Goal: Navigation & Orientation: Find specific page/section

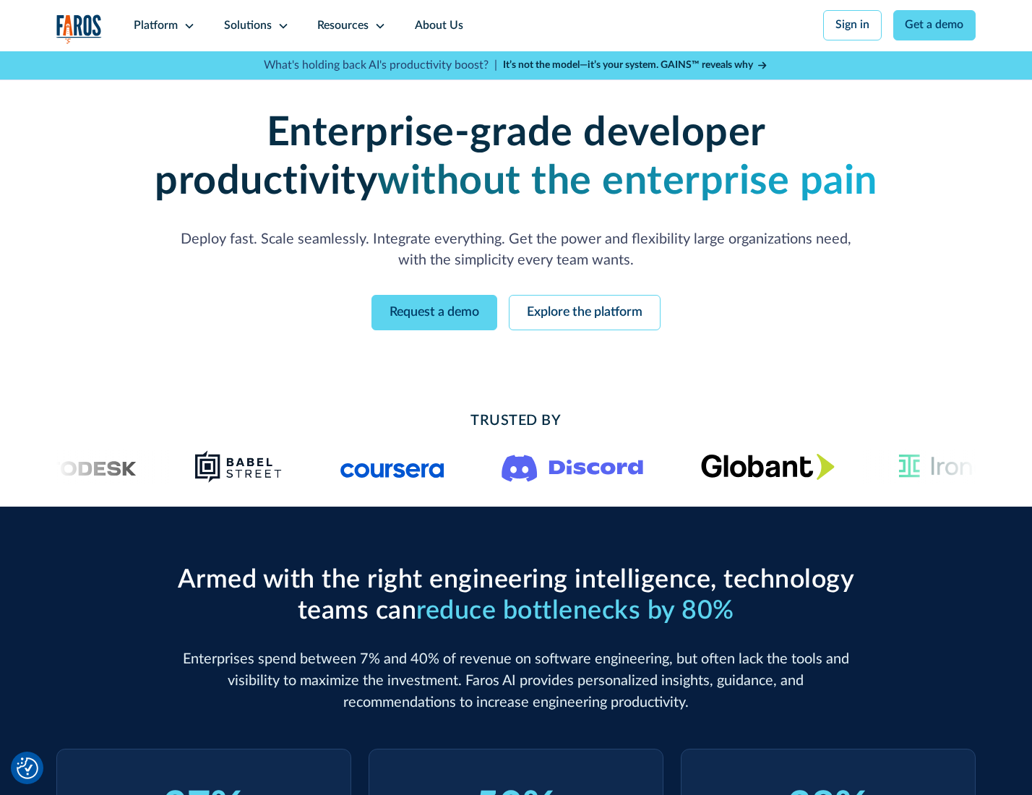
click at [187, 25] on icon at bounding box center [190, 26] width 12 height 12
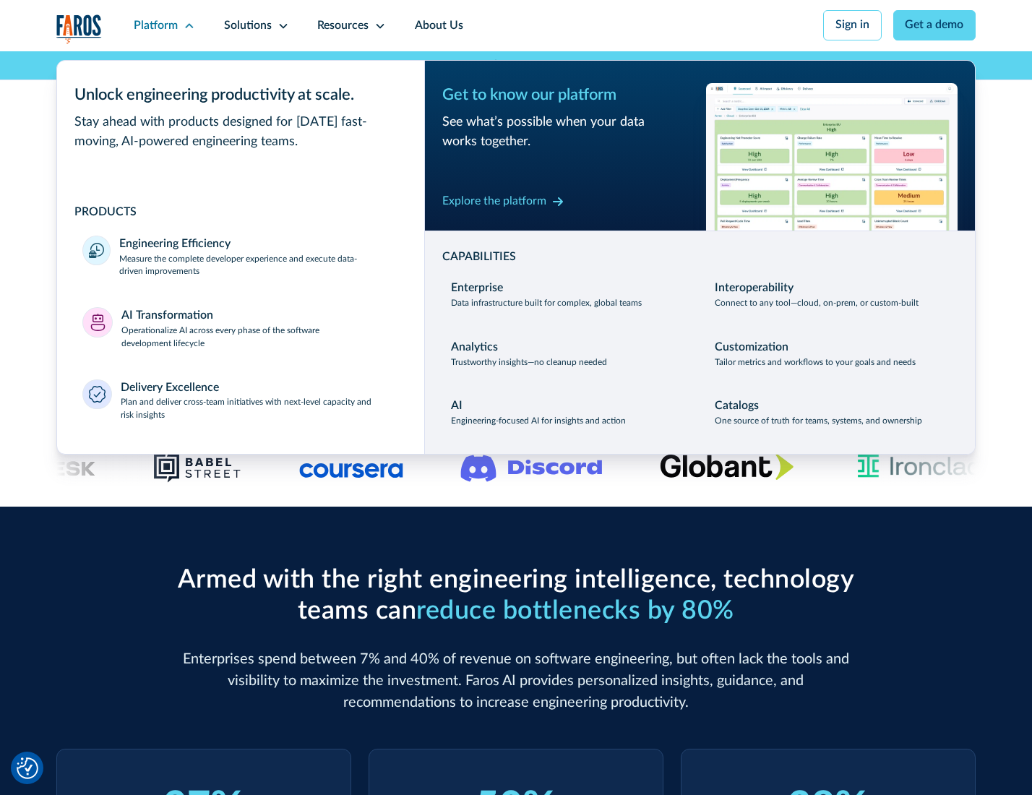
click at [257, 267] on p "Measure the complete developer experience and execute data-driven improvements" at bounding box center [258, 266] width 279 height 26
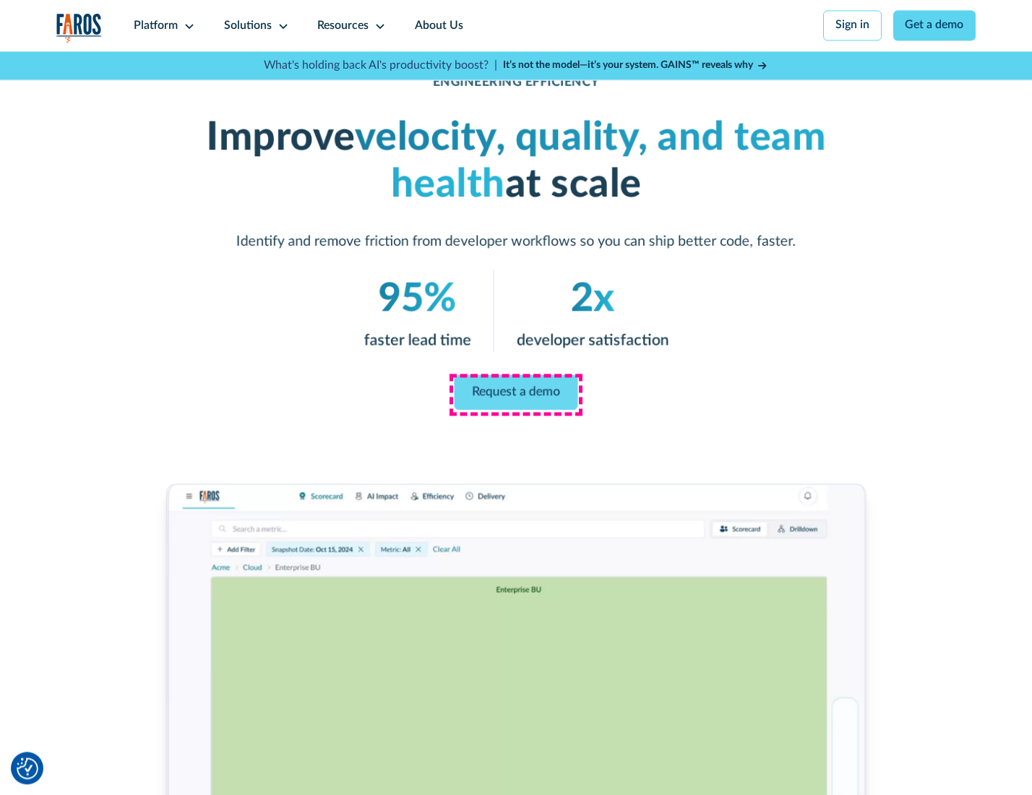
click at [515, 394] on link "Request a demo" at bounding box center [517, 392] width 124 height 35
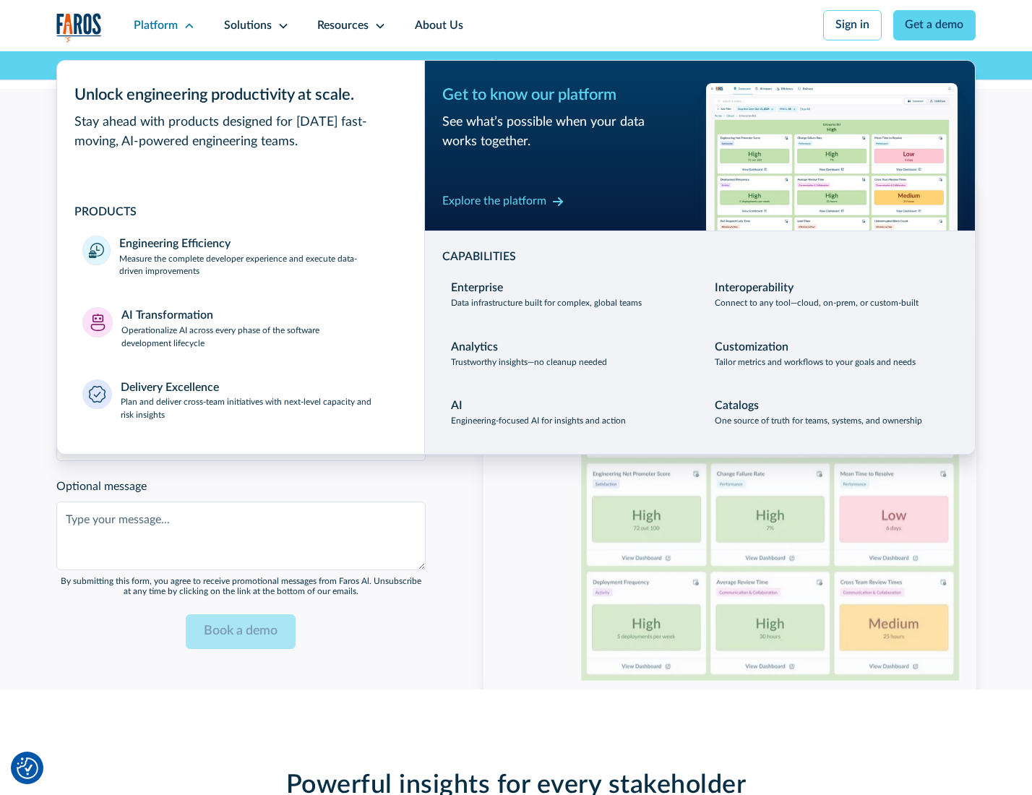
scroll to position [3146, 0]
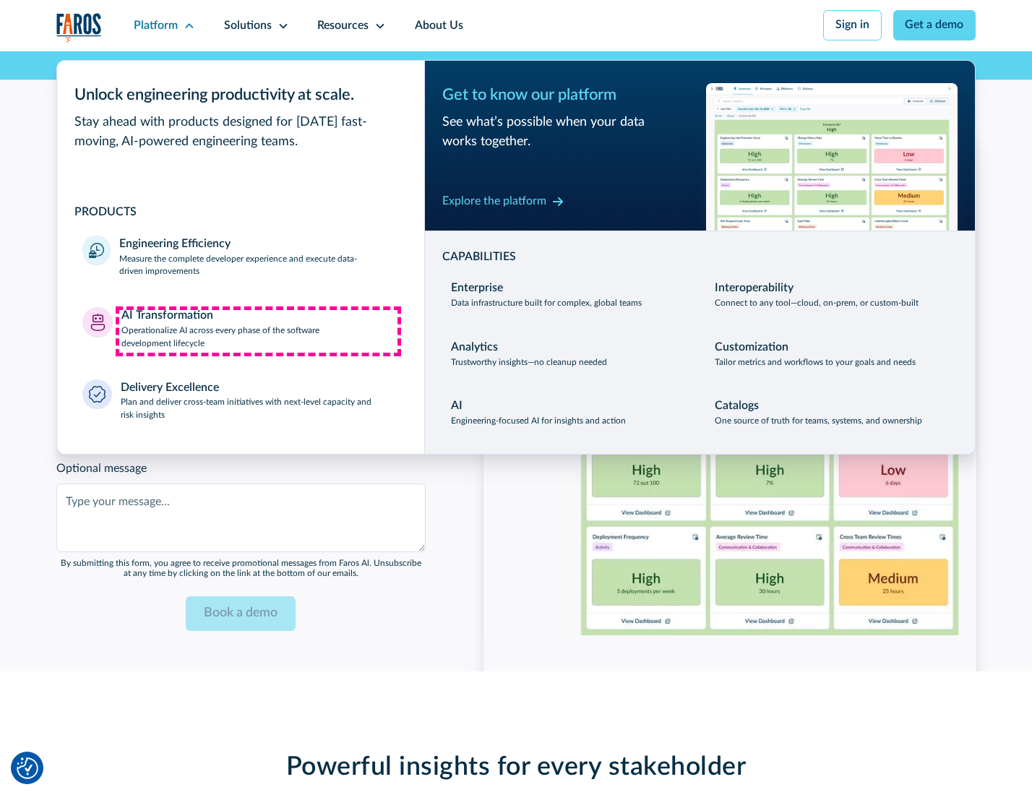
click at [258, 331] on p "Operationalize AI across every phase of the software development lifecycle" at bounding box center [260, 338] width 278 height 26
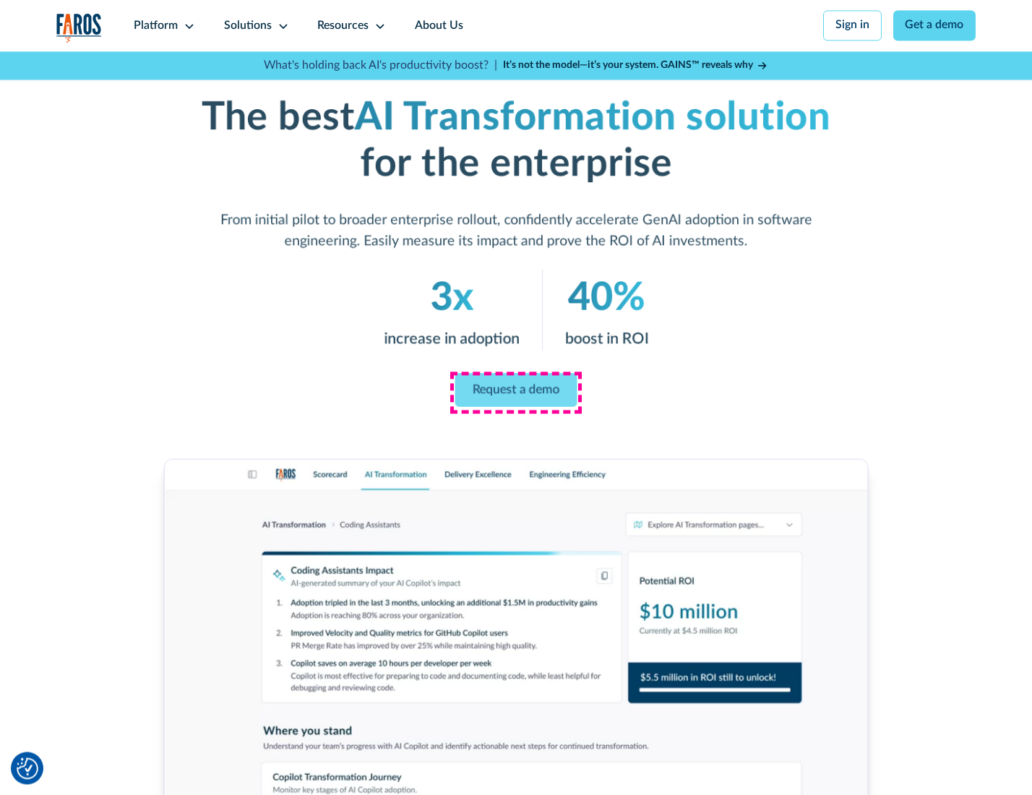
click at [515, 392] on link "Request a demo" at bounding box center [516, 390] width 122 height 34
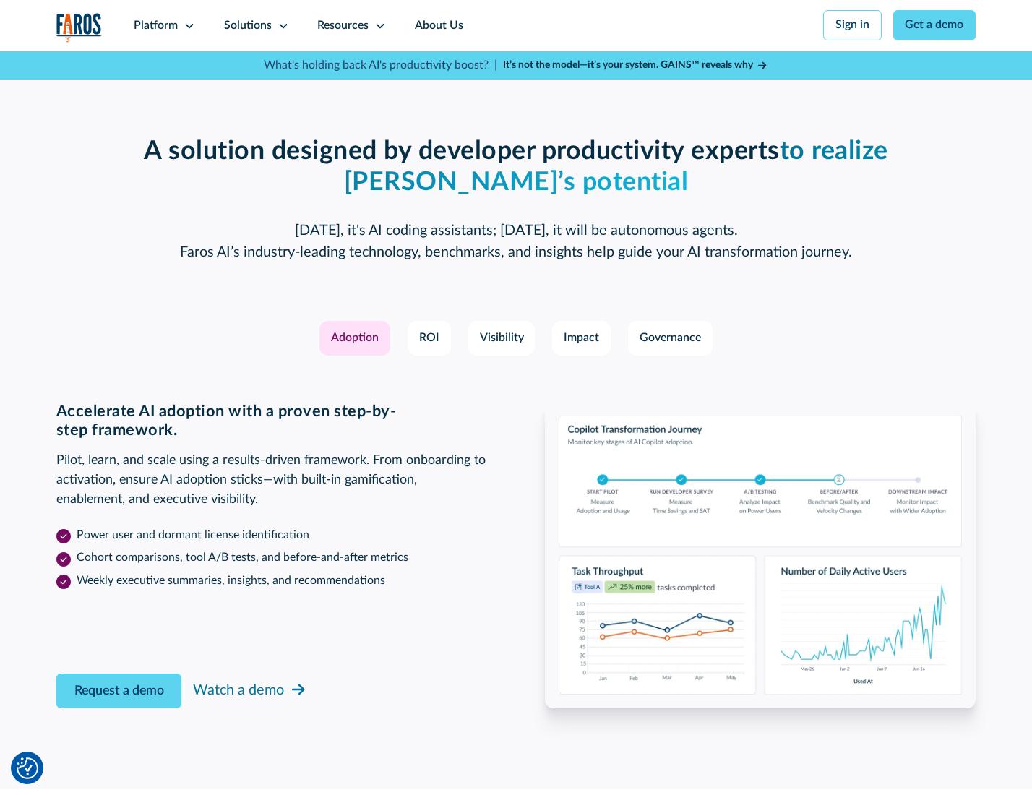
click at [162, 25] on div "Platform" at bounding box center [156, 25] width 44 height 17
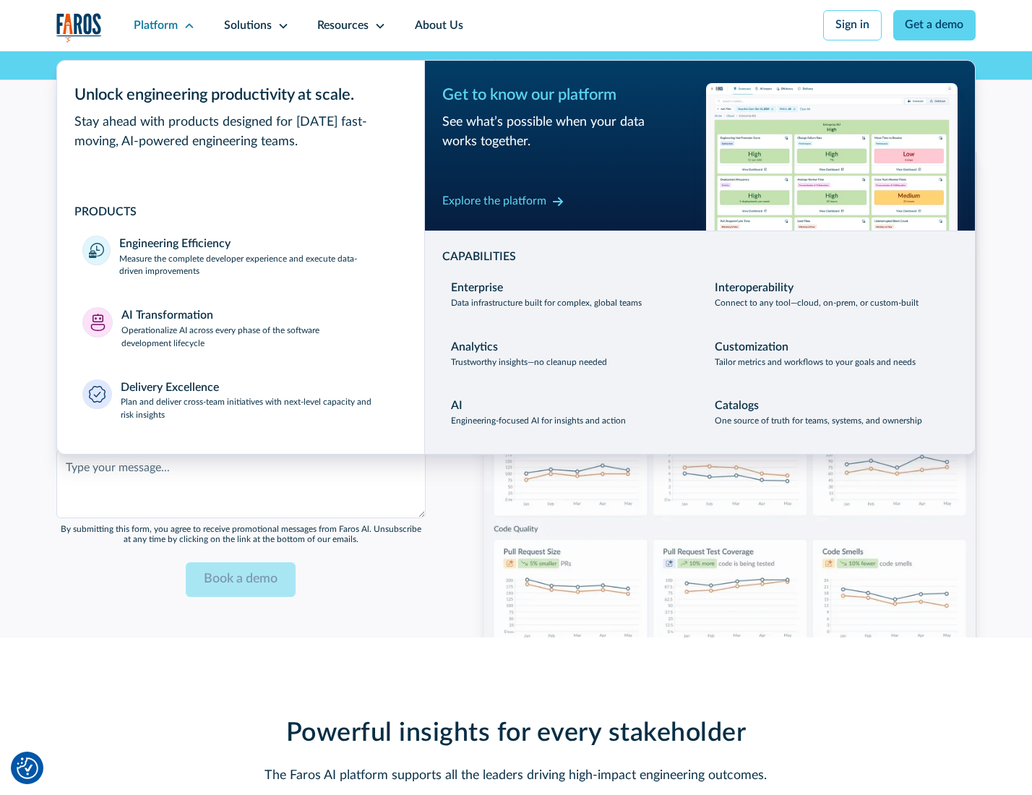
scroll to position [3495, 0]
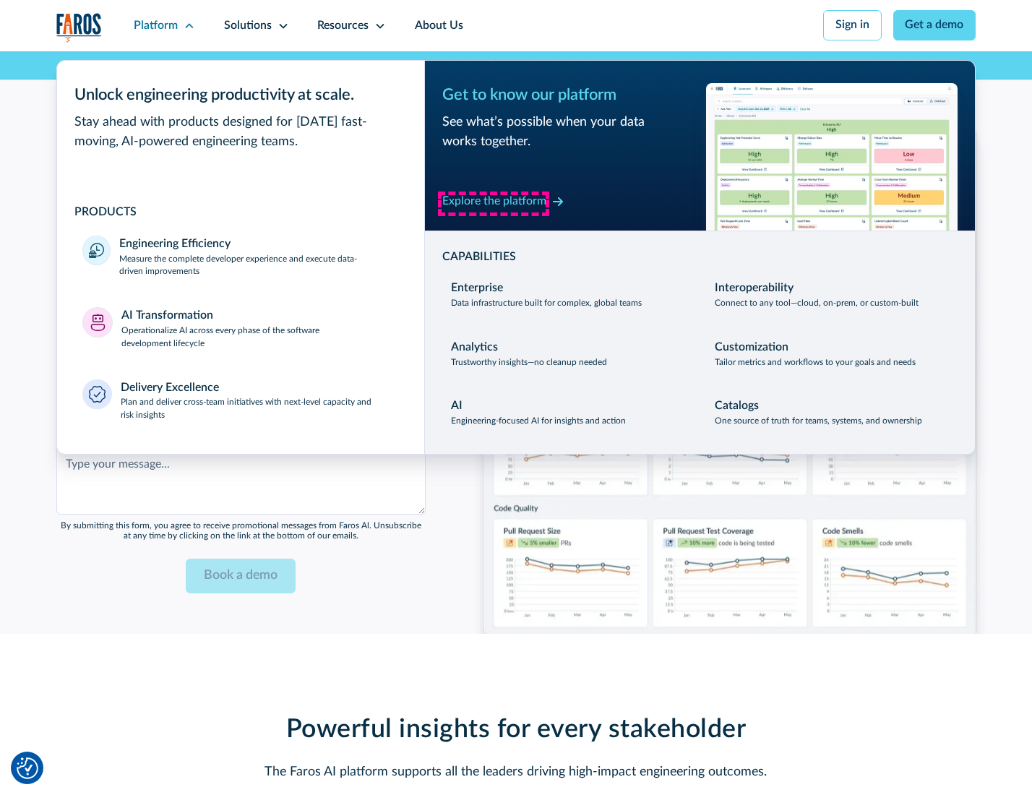
click at [494, 203] on div "Explore the platform" at bounding box center [494, 201] width 104 height 17
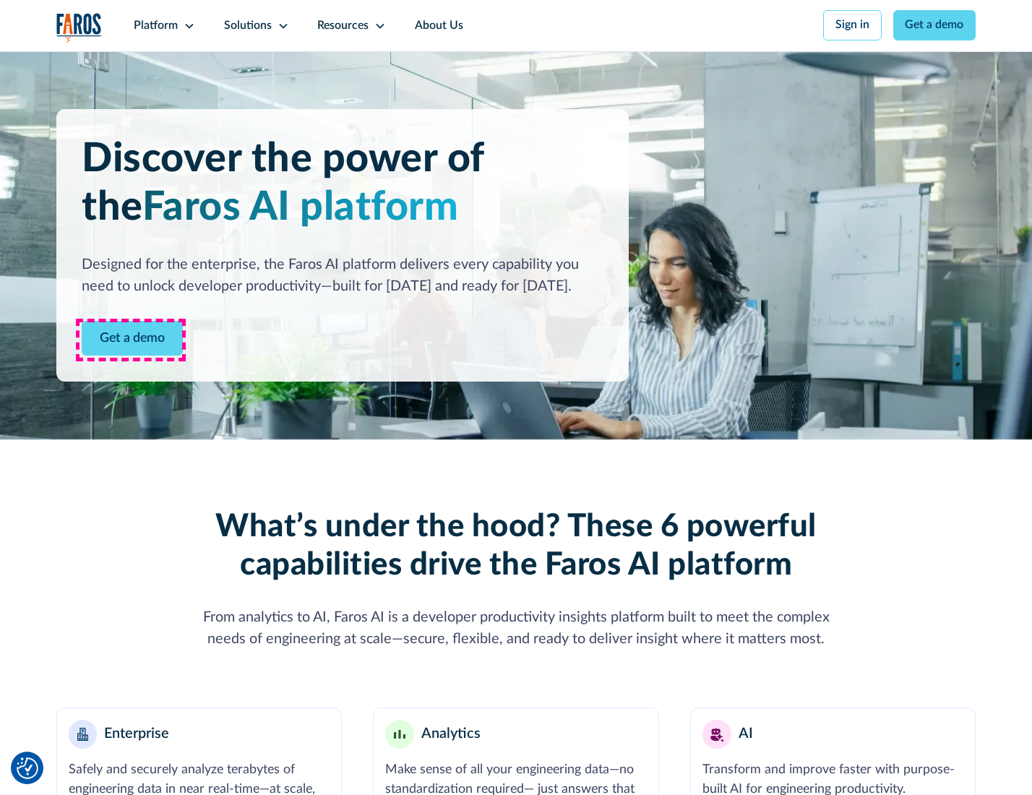
click at [131, 340] on link "Get a demo" at bounding box center [132, 338] width 101 height 35
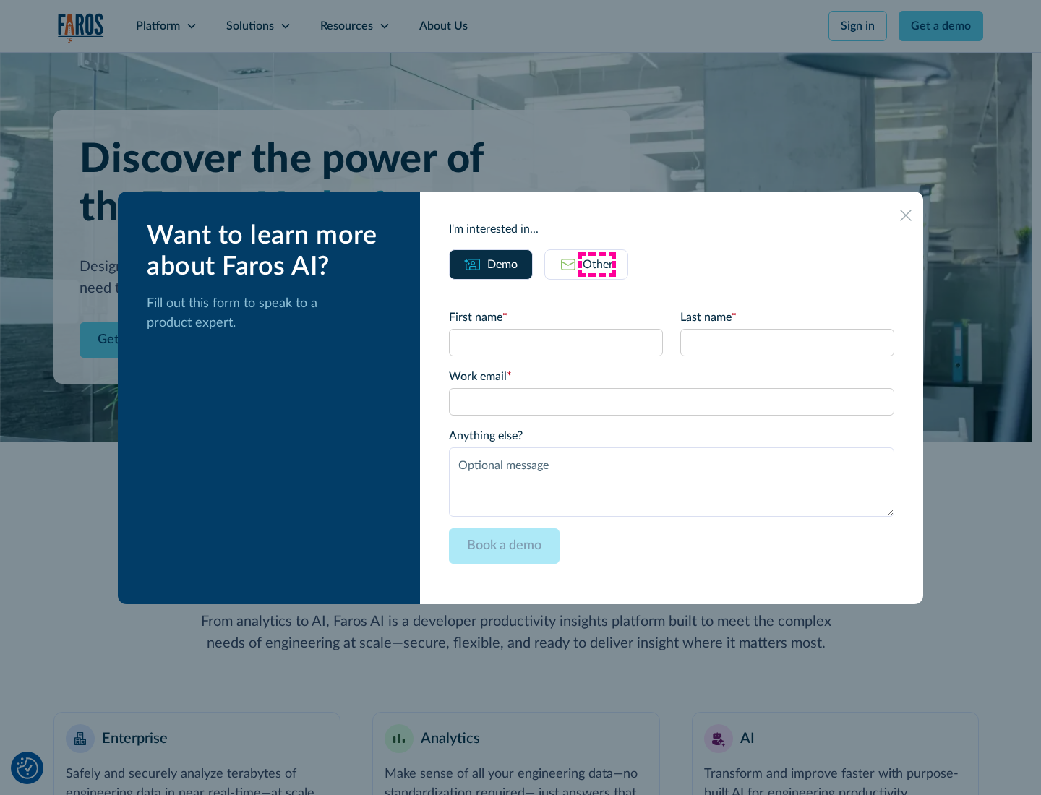
click at [597, 264] on div "Other" at bounding box center [598, 264] width 30 height 17
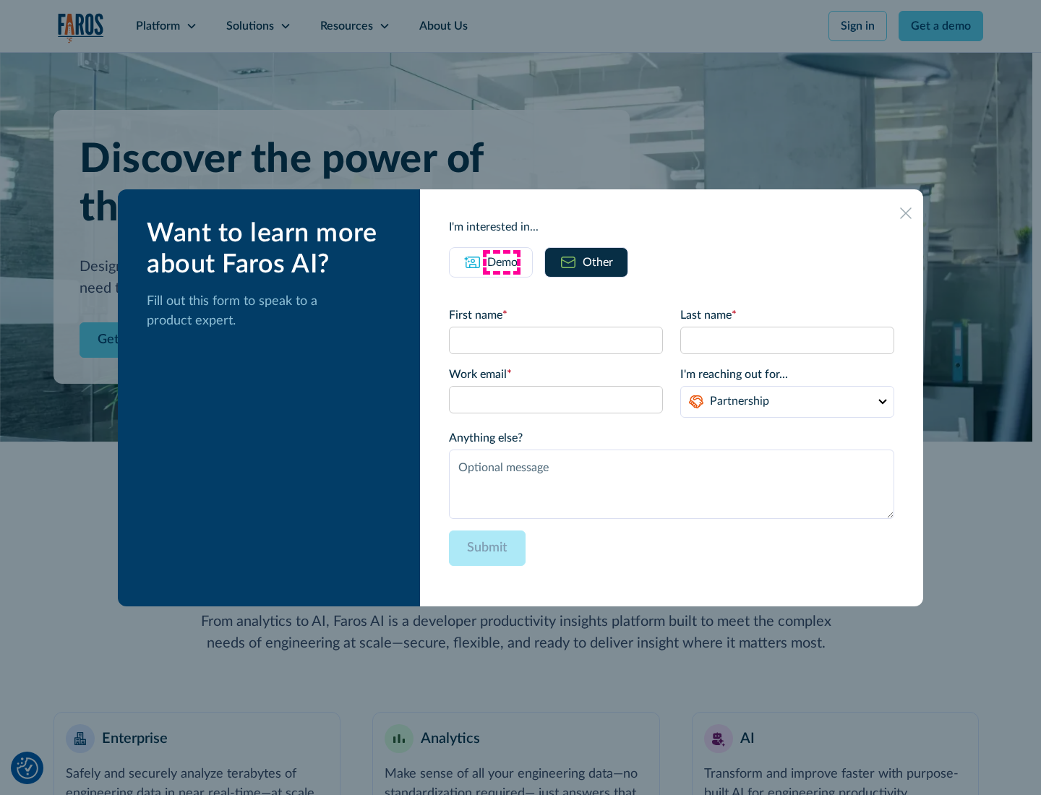
click at [501, 262] on div "Demo" at bounding box center [502, 262] width 30 height 17
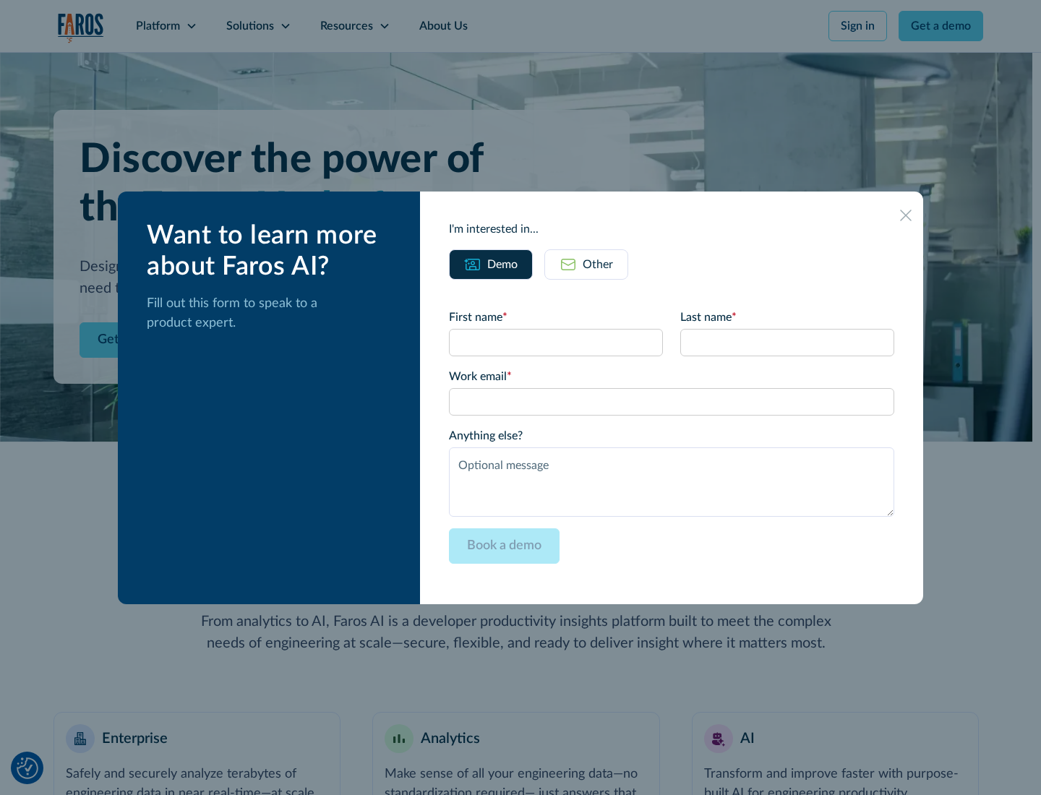
click at [906, 215] on icon at bounding box center [906, 216] width 12 height 12
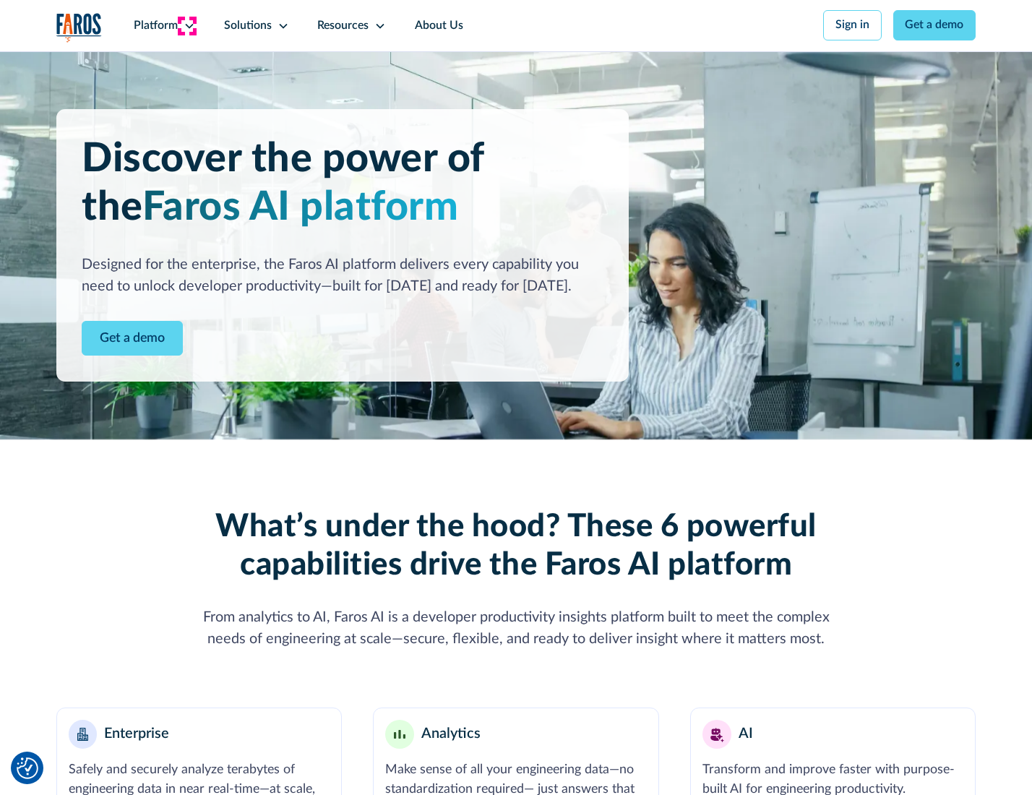
click at [187, 25] on icon at bounding box center [190, 26] width 12 height 12
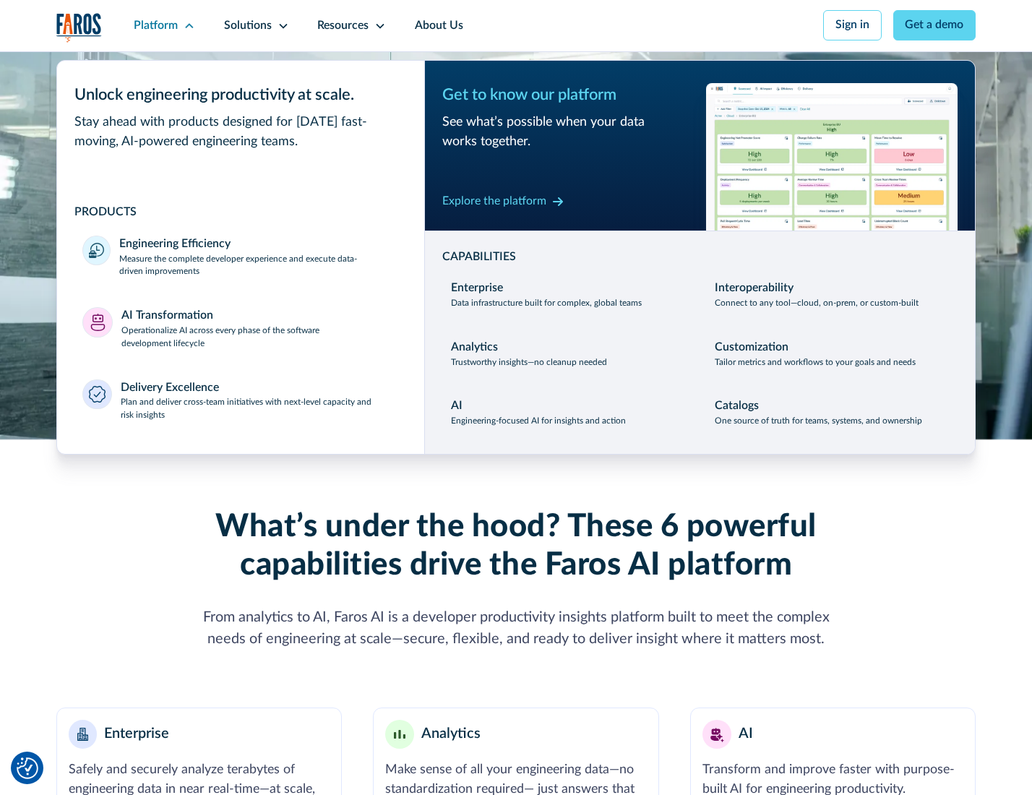
click at [258, 412] on p "Plan and deliver cross-team initiatives with next-level capacity and risk insig…" at bounding box center [260, 409] width 278 height 26
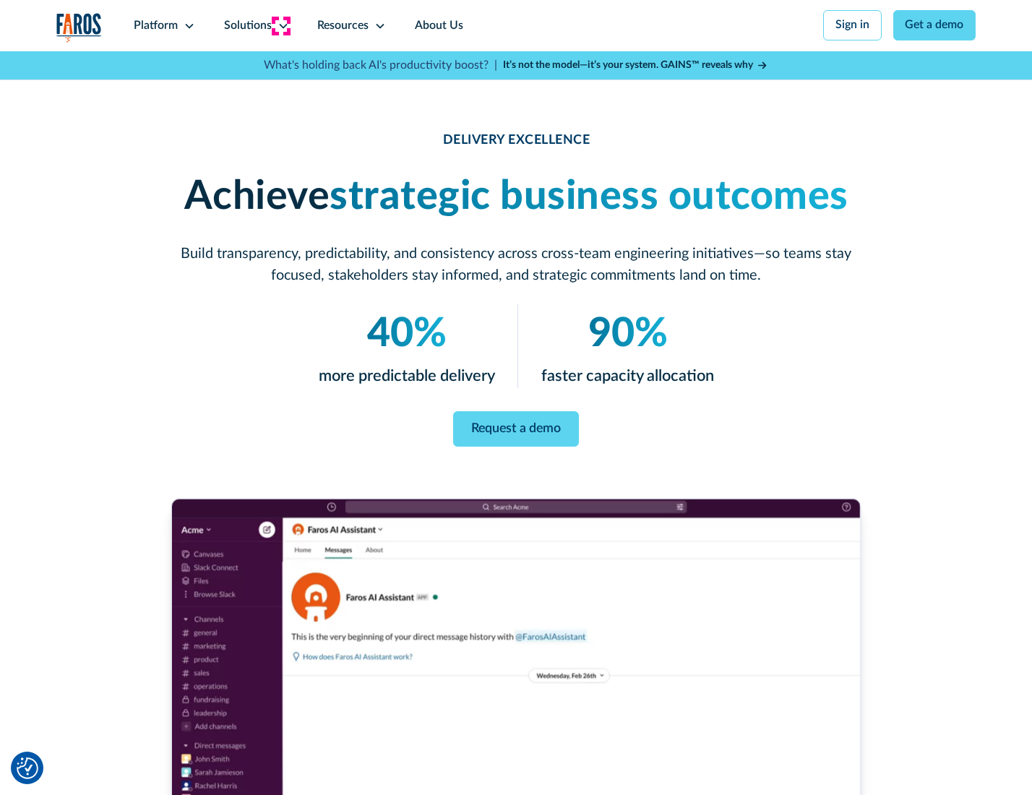
click at [280, 25] on icon at bounding box center [284, 26] width 12 height 12
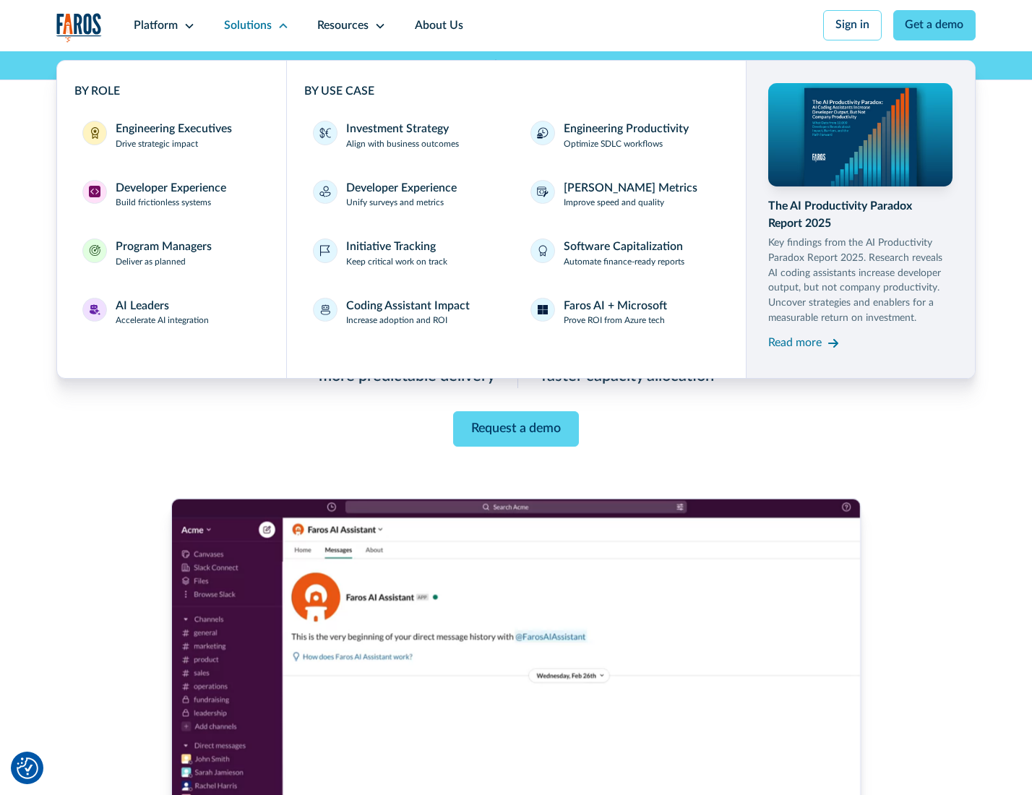
click at [169, 137] on div "Engineering Executives" at bounding box center [174, 129] width 116 height 17
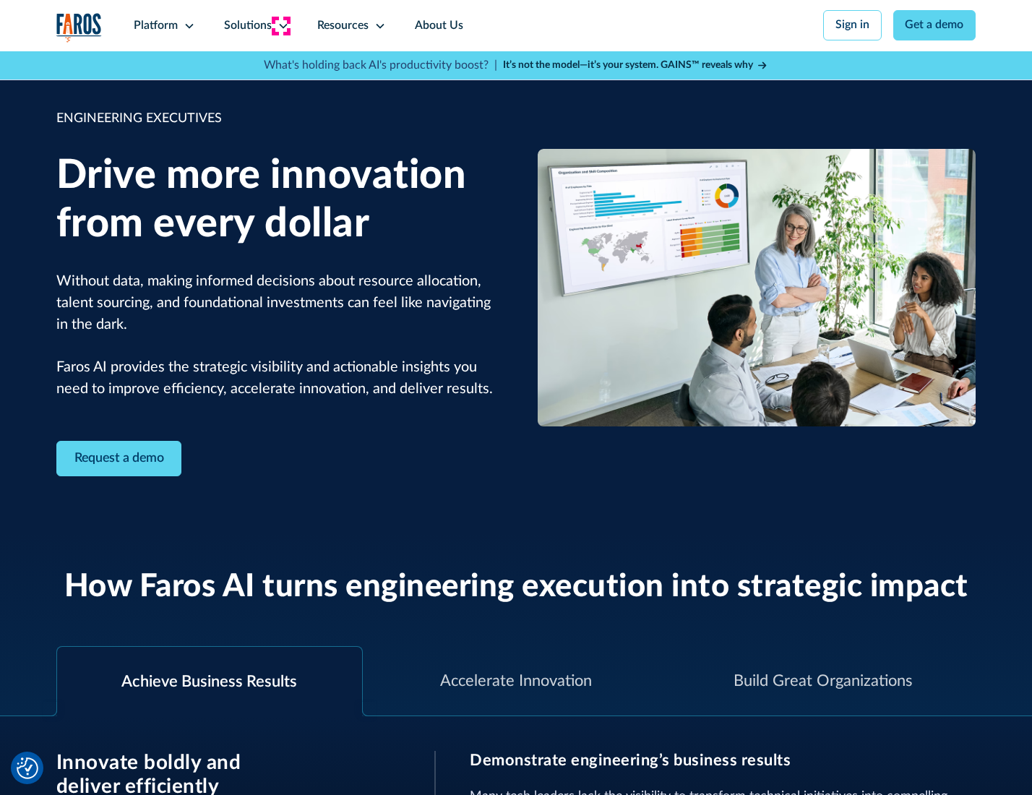
click at [280, 25] on icon at bounding box center [284, 26] width 12 height 12
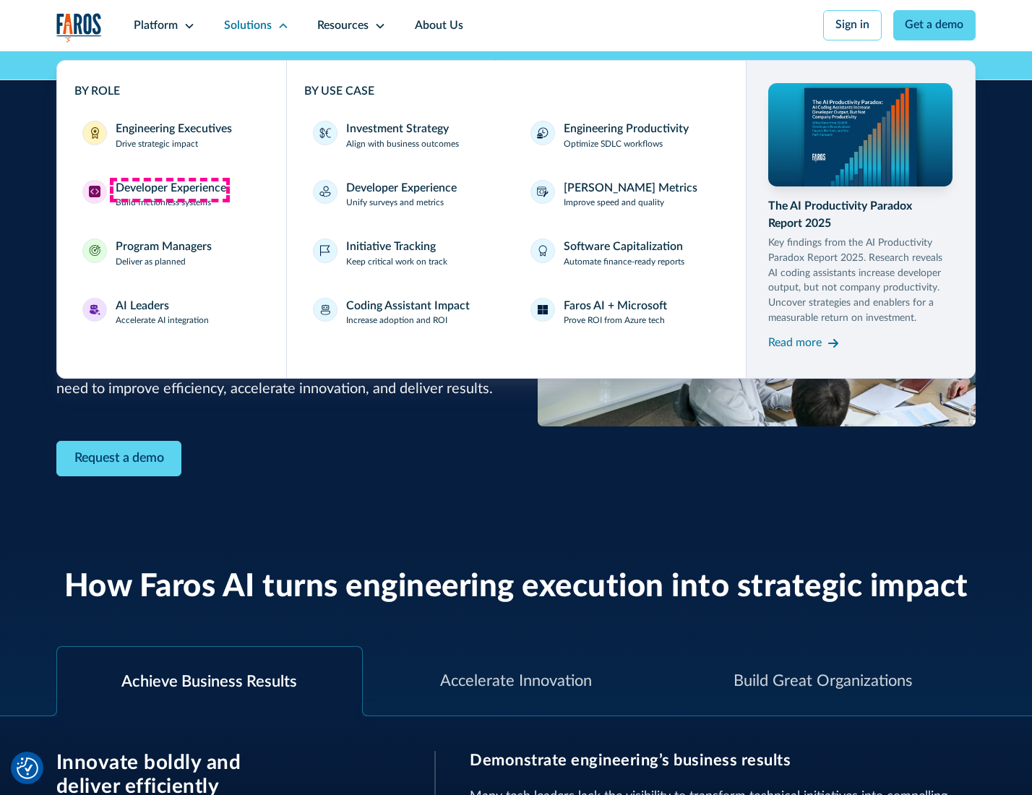
click at [169, 189] on div "Developer Experience" at bounding box center [171, 188] width 111 height 17
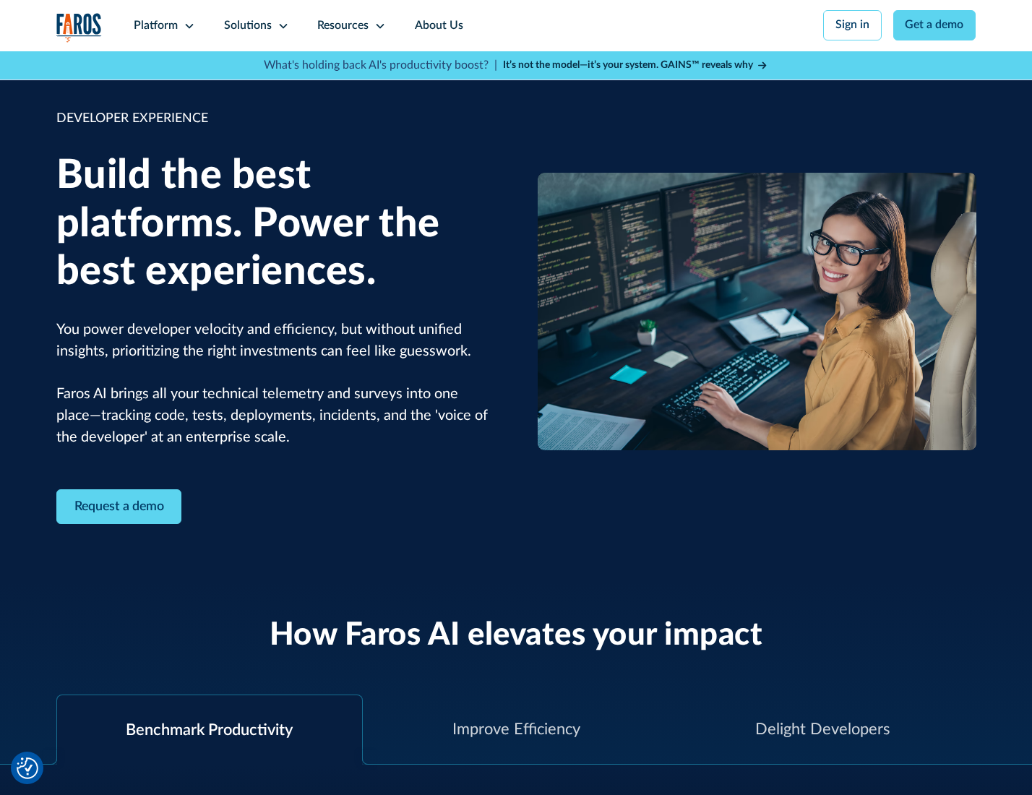
click at [254, 25] on div "Solutions" at bounding box center [248, 25] width 48 height 17
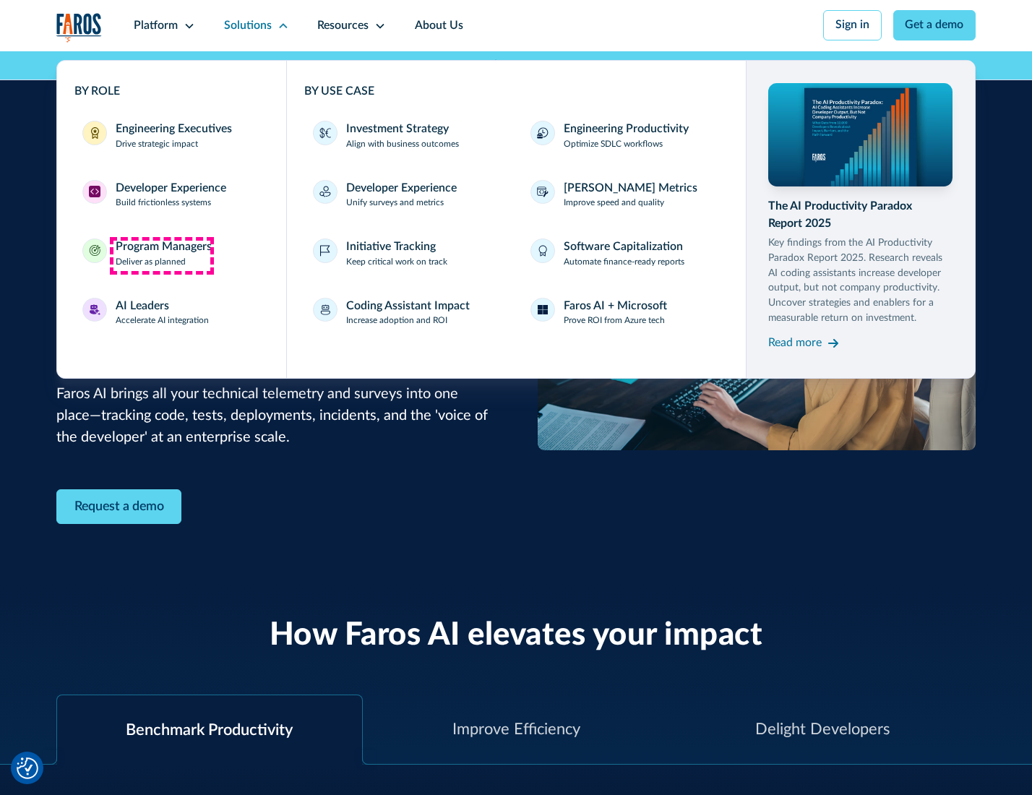
click at [161, 255] on div "Program Managers" at bounding box center [164, 247] width 96 height 17
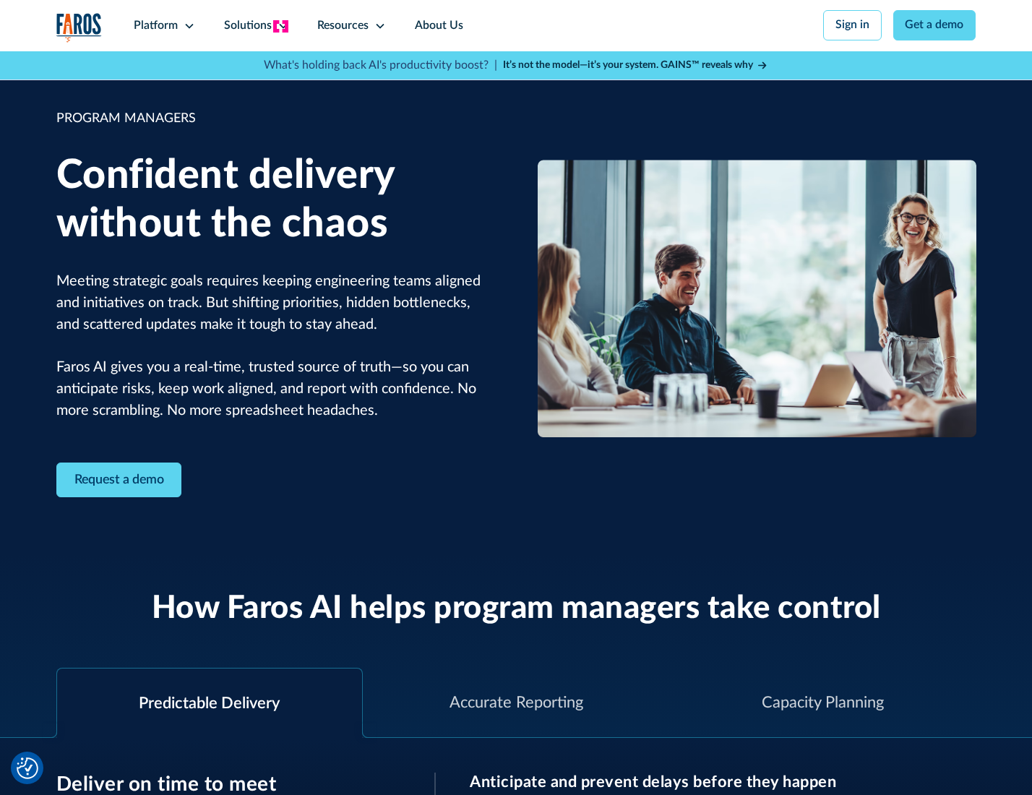
click at [280, 26] on icon at bounding box center [284, 26] width 12 height 12
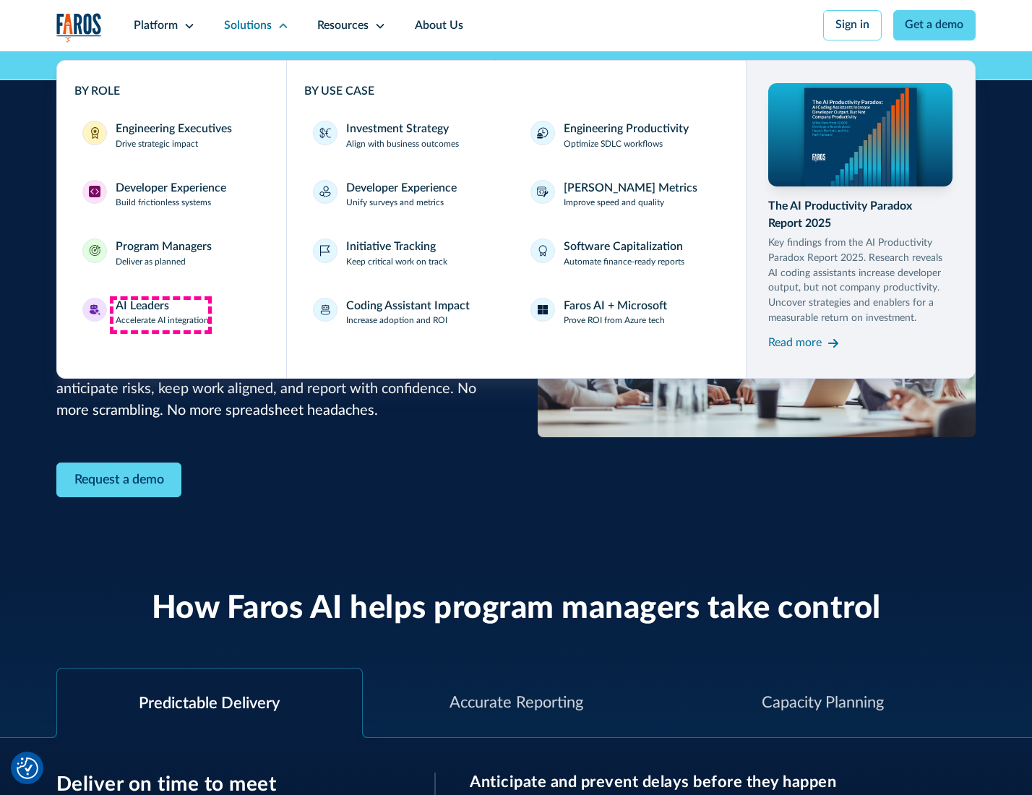
click at [160, 314] on div "AI Leaders" at bounding box center [142, 306] width 53 height 17
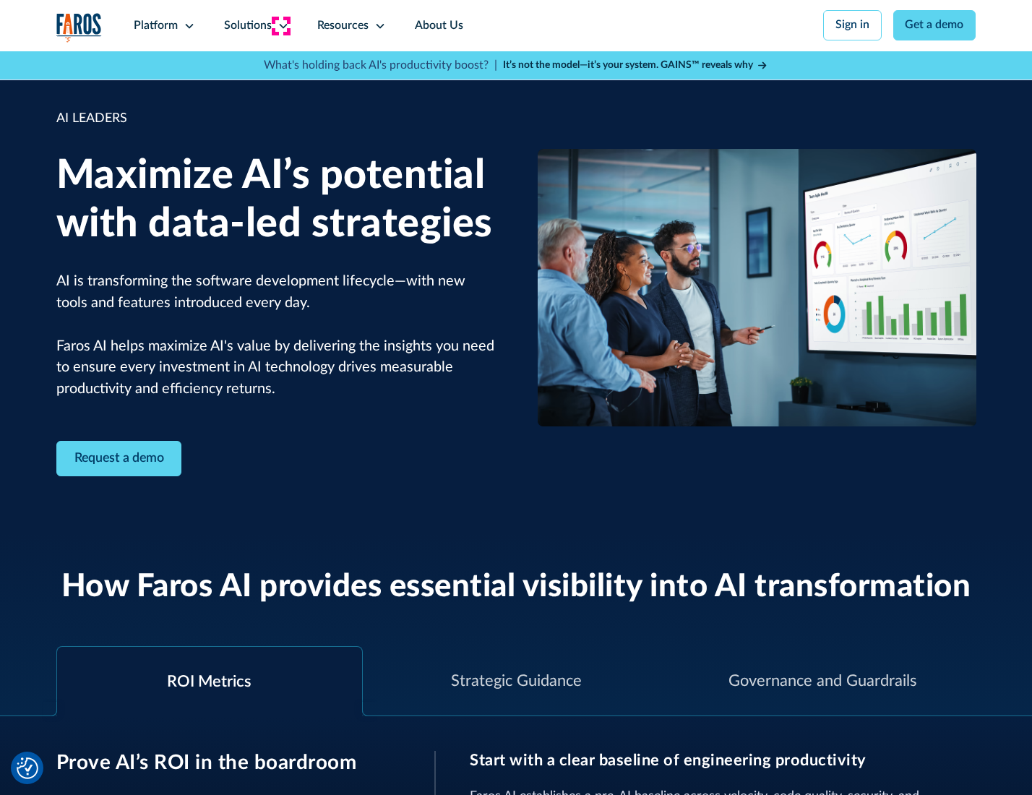
click at [280, 25] on icon at bounding box center [284, 26] width 12 height 12
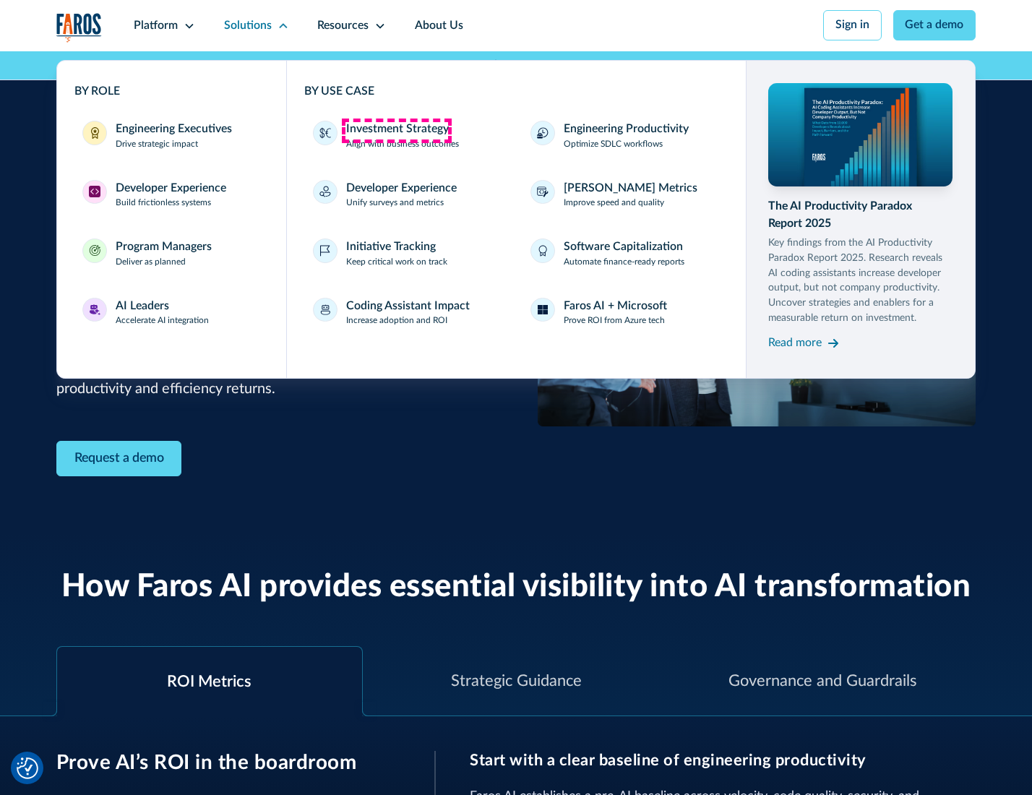
click at [396, 130] on div "Investment Strategy" at bounding box center [397, 129] width 103 height 17
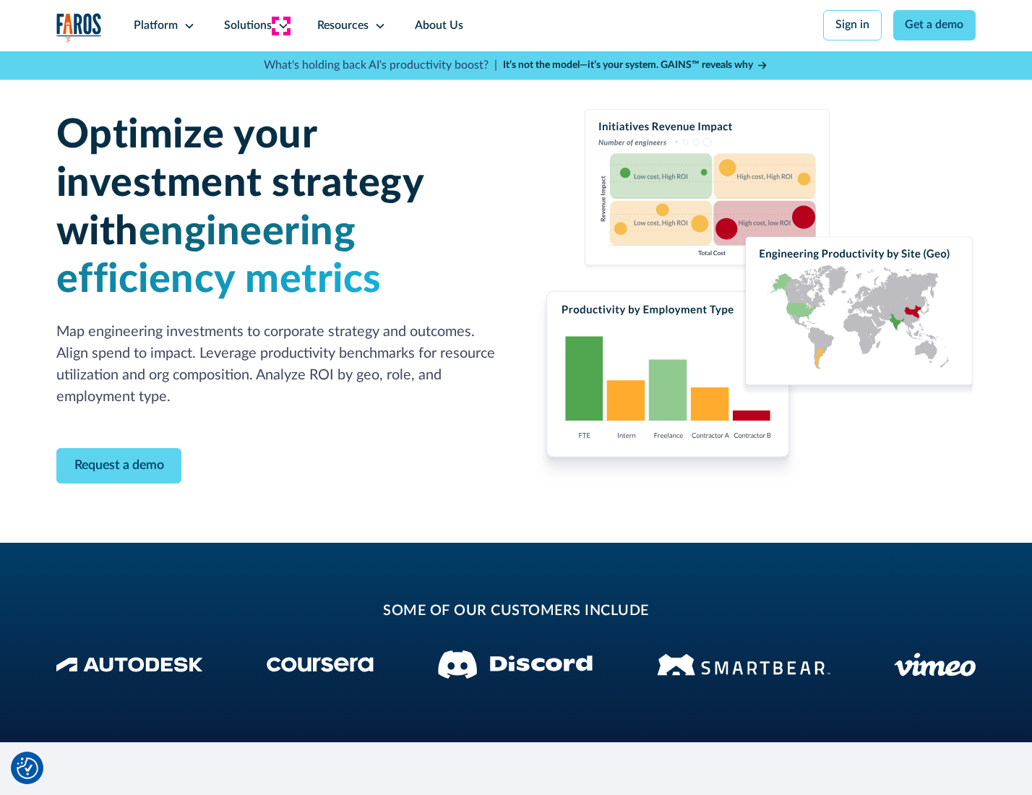
click at [280, 25] on icon at bounding box center [284, 26] width 12 height 12
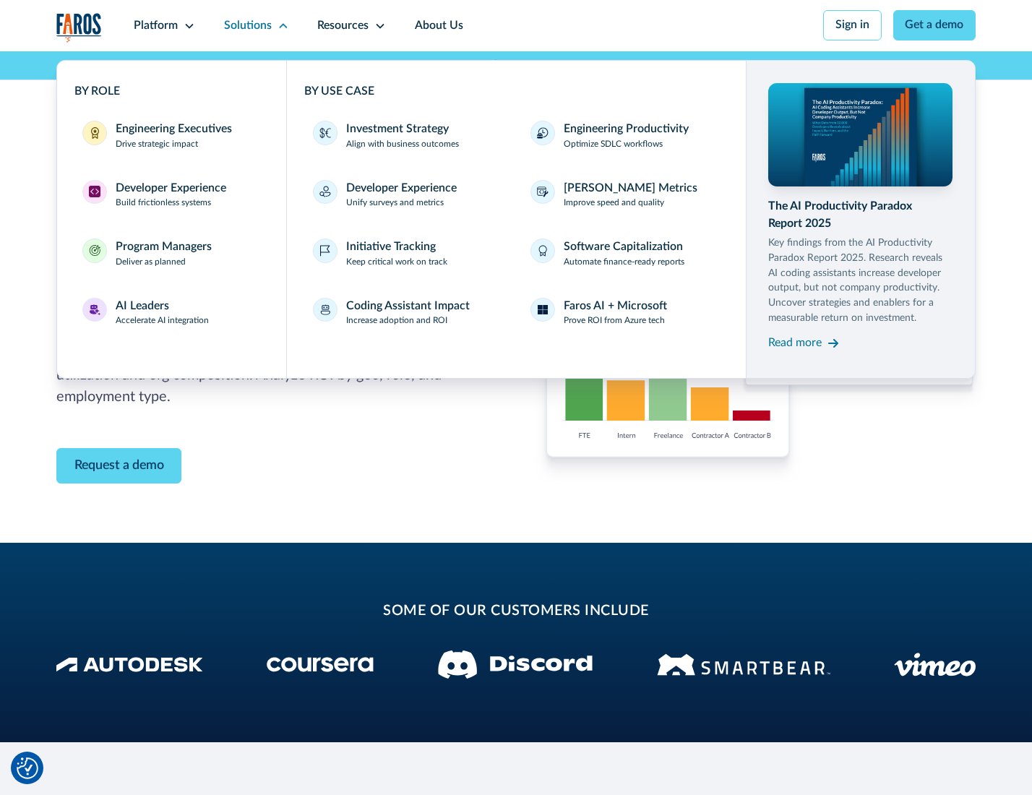
click at [615, 323] on p "Prove ROI from Azure tech" at bounding box center [614, 320] width 101 height 13
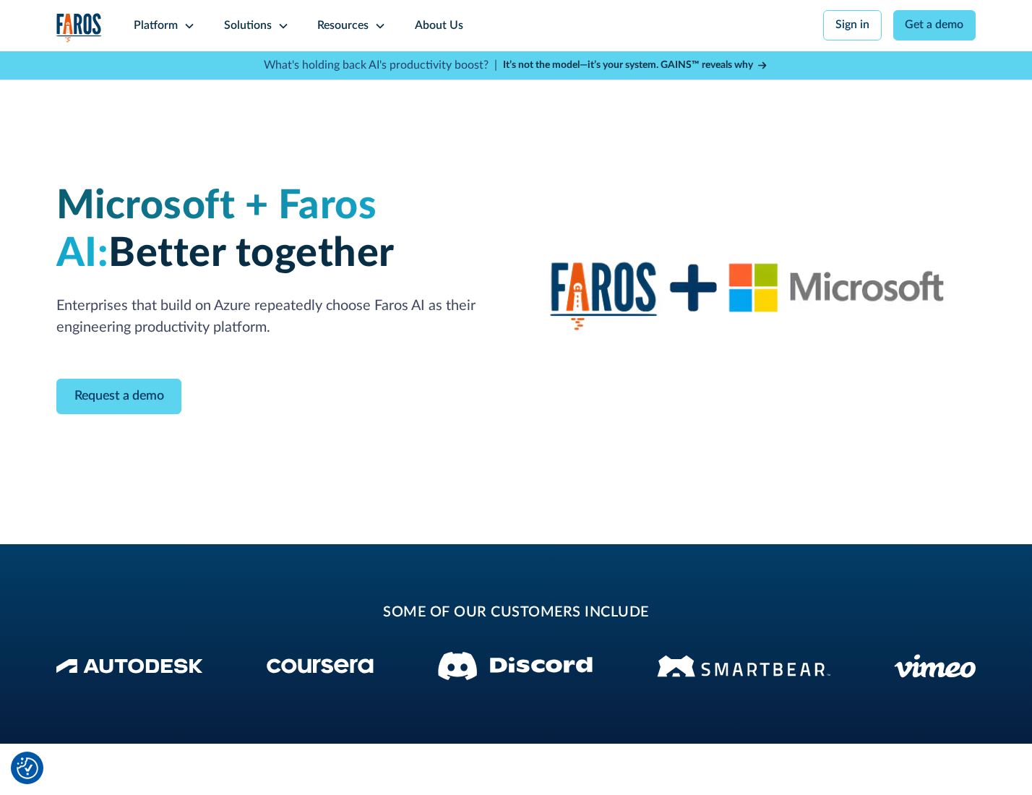
click at [280, 25] on icon at bounding box center [284, 26] width 12 height 12
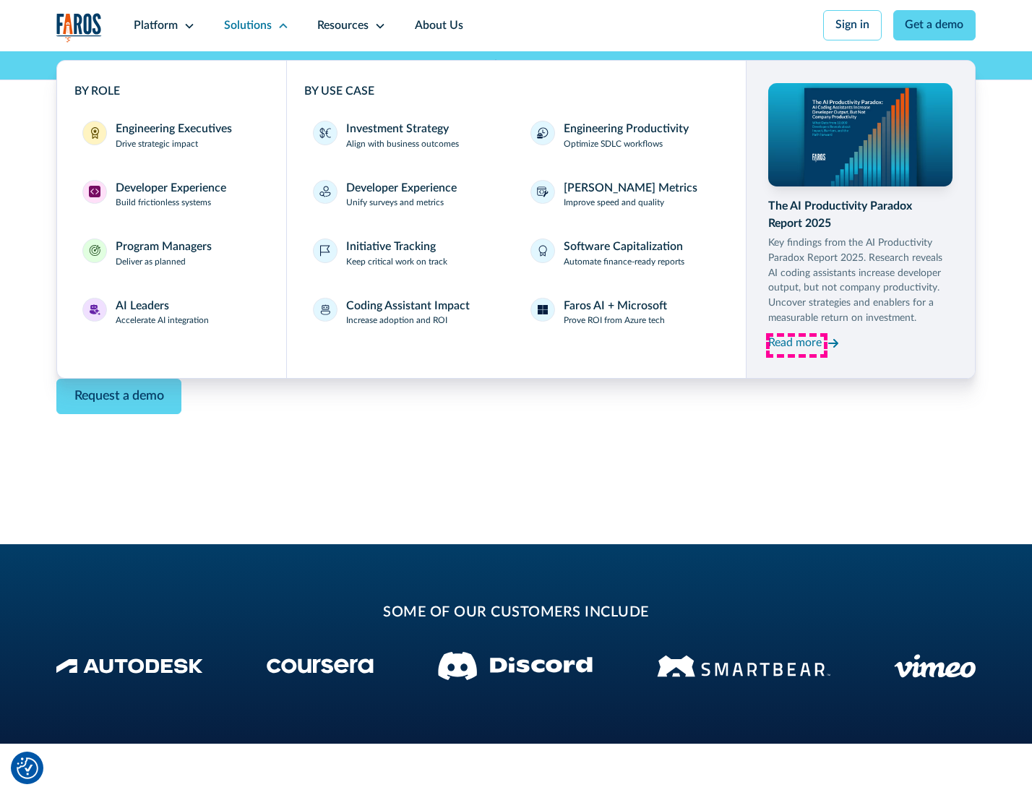
click at [796, 345] on div "Read more" at bounding box center [794, 343] width 53 height 17
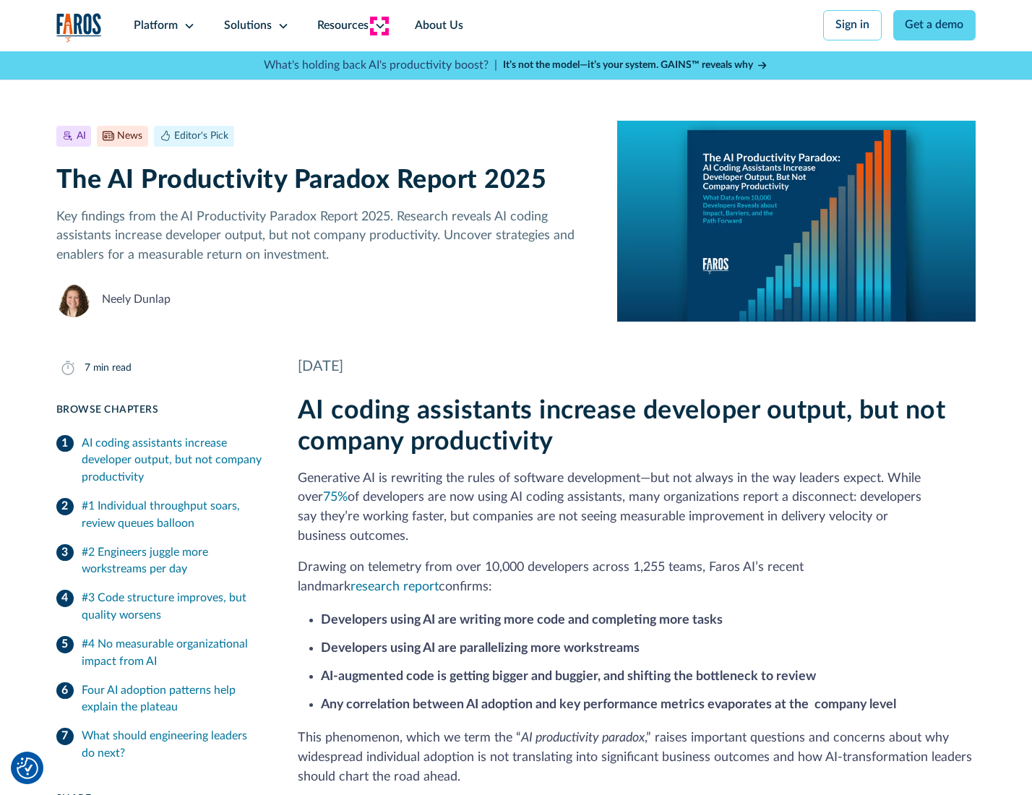
click at [379, 25] on icon at bounding box center [380, 26] width 12 height 12
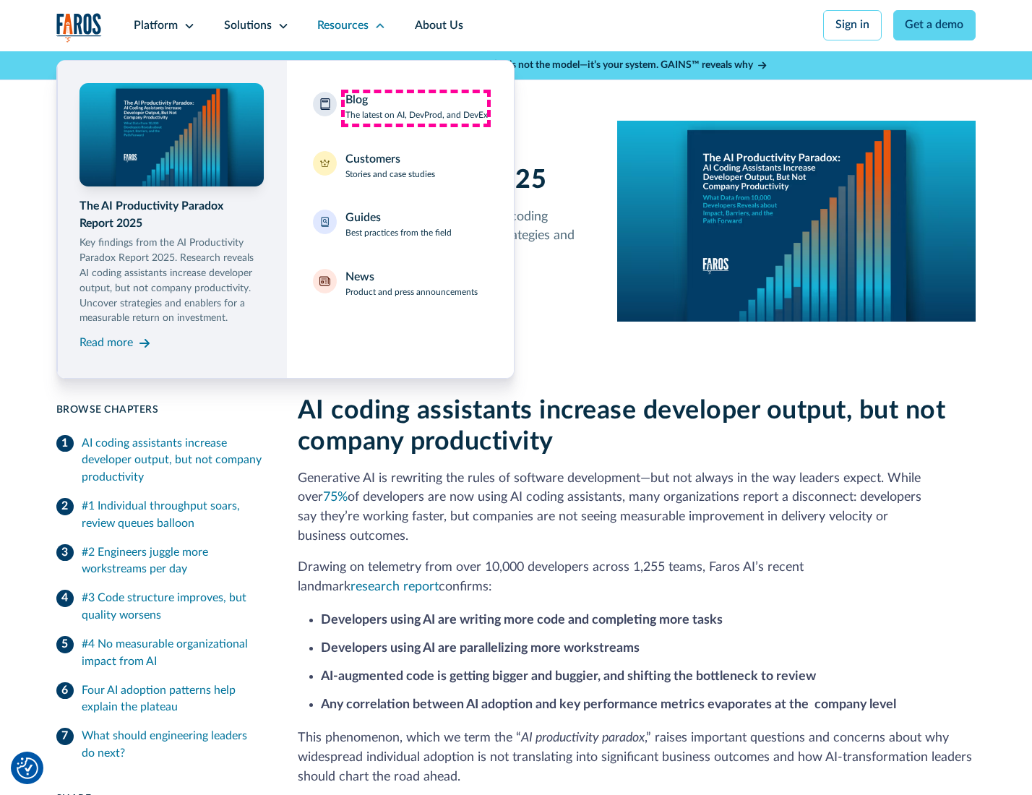
click at [416, 108] on div "Blog The latest on AI, DevProd, and DevEx" at bounding box center [416, 107] width 142 height 30
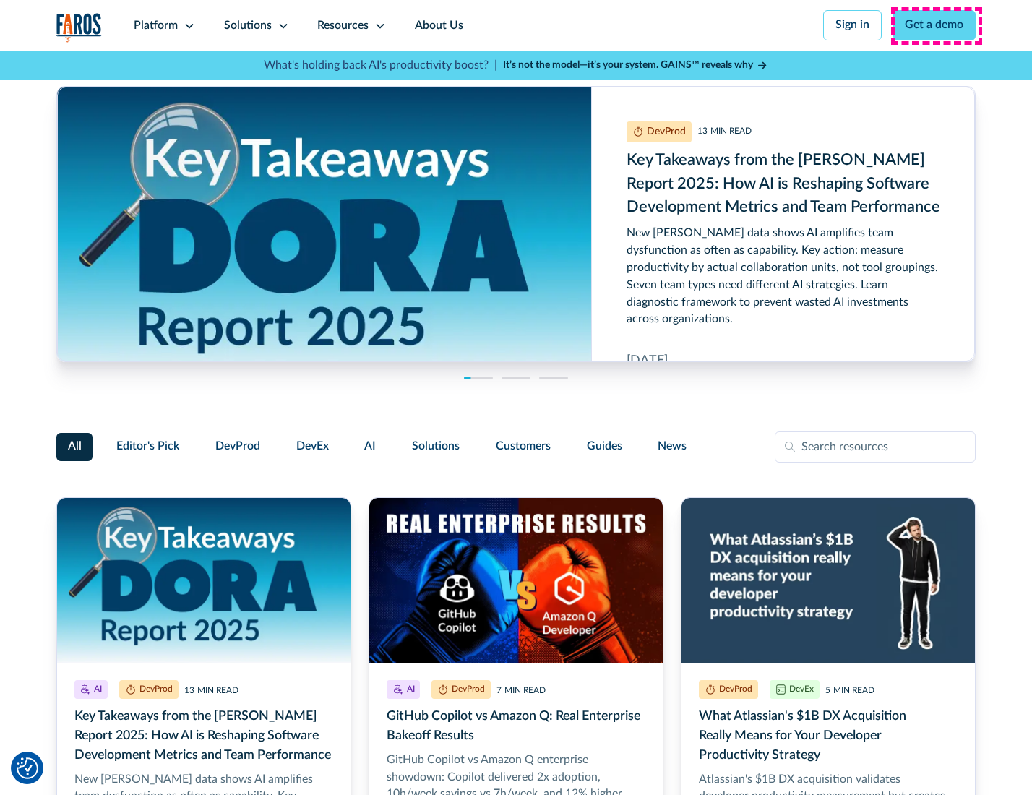
click at [936, 25] on link "Get a demo" at bounding box center [934, 25] width 83 height 30
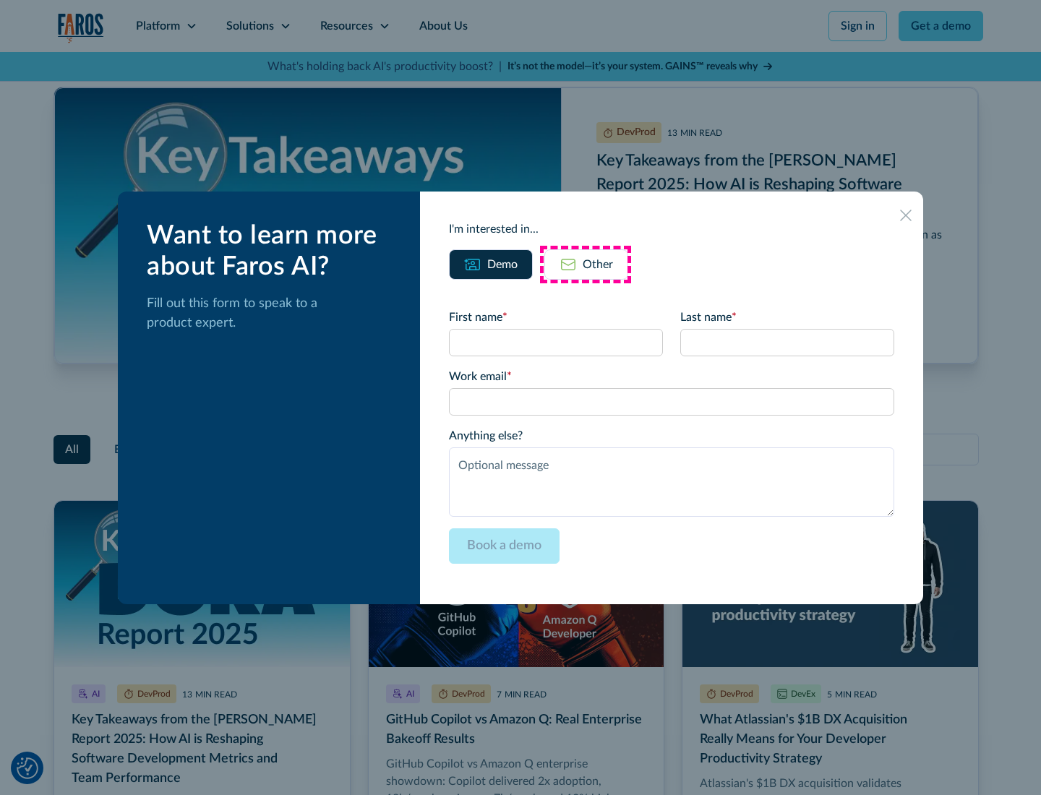
click at [585, 264] on div "Other" at bounding box center [598, 264] width 30 height 17
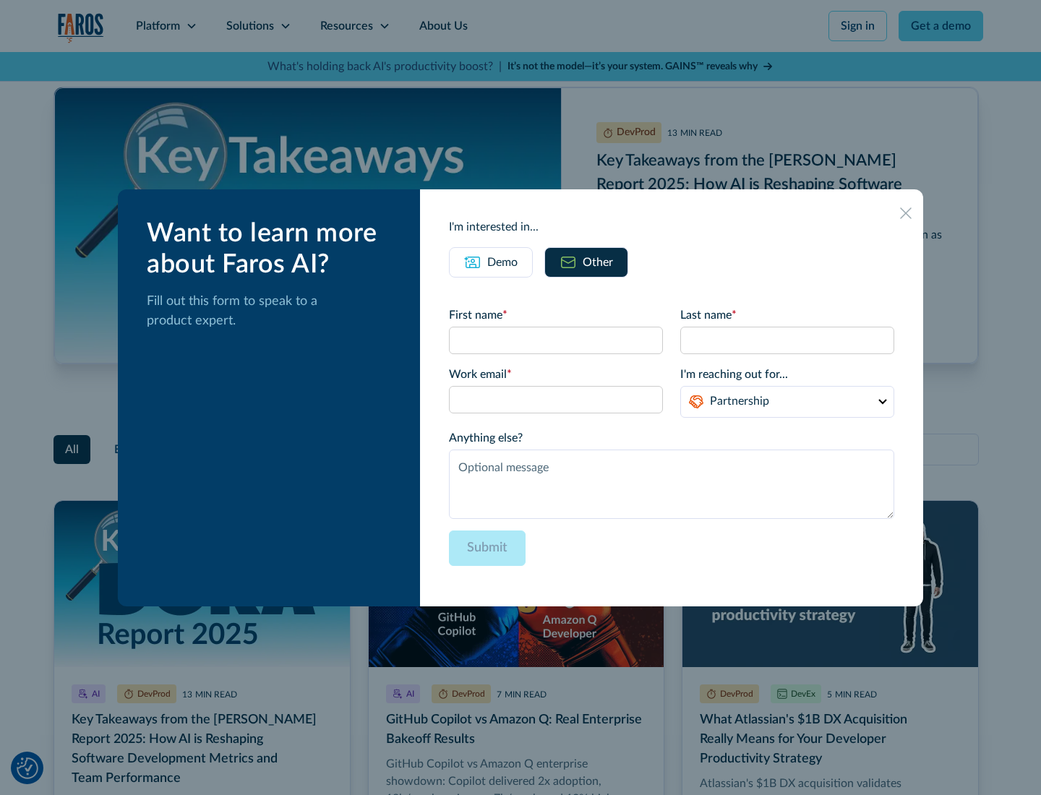
click at [906, 212] on icon at bounding box center [906, 213] width 12 height 12
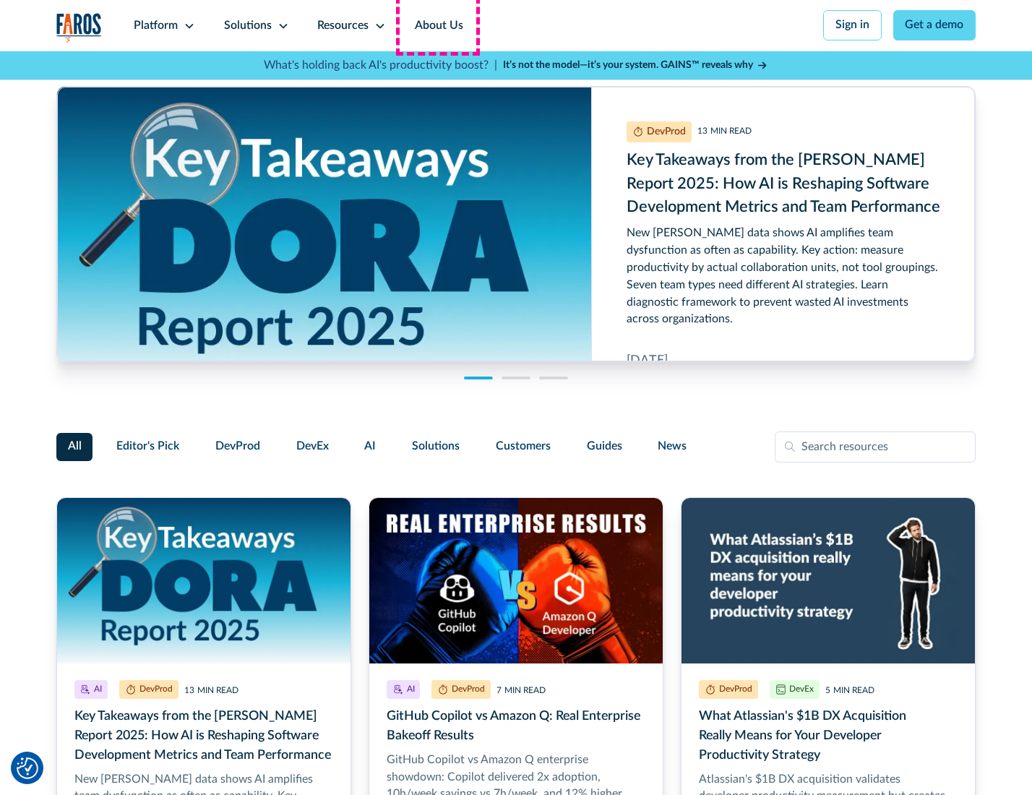
click at [437, 25] on link "About Us" at bounding box center [438, 25] width 77 height 51
